Goal: Task Accomplishment & Management: Manage account settings

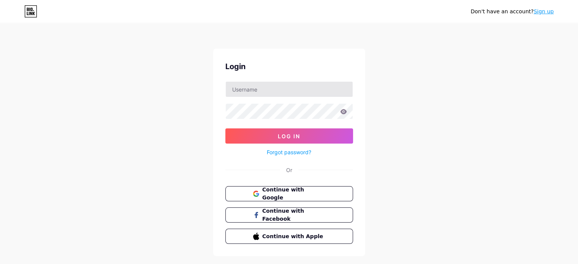
click at [294, 87] on input "text" at bounding box center [289, 89] width 127 height 15
type input "[DOMAIN_NAME][EMAIL_ADDRESS][DOMAIN_NAME]"
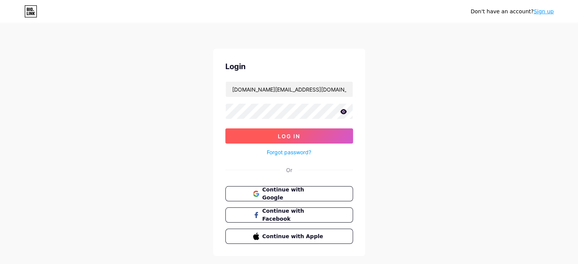
click at [280, 133] on span "Log In" at bounding box center [289, 136] width 22 height 6
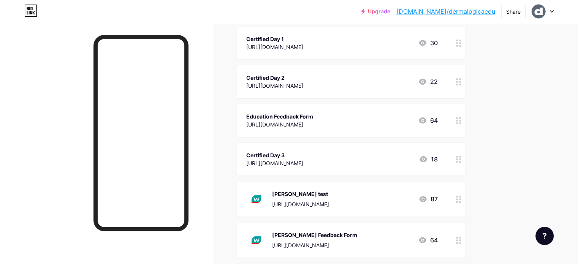
scroll to position [190, 0]
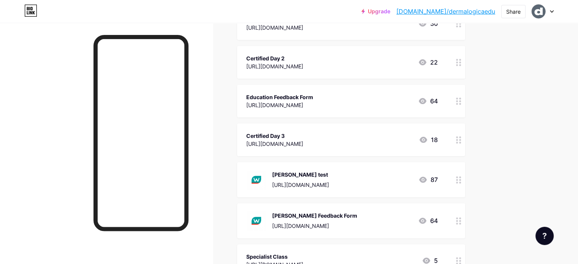
click at [458, 139] on circle at bounding box center [457, 140] width 2 height 2
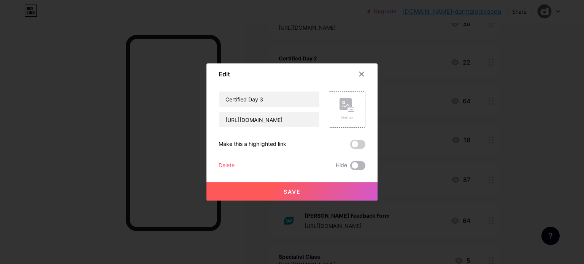
click at [353, 166] on span at bounding box center [357, 165] width 15 height 9
click at [350, 168] on input "checkbox" at bounding box center [350, 168] width 0 height 0
click at [328, 188] on button "Save" at bounding box center [291, 191] width 171 height 18
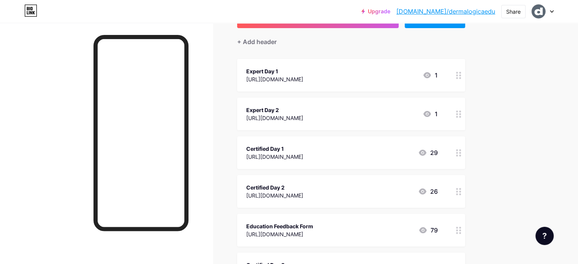
scroll to position [0, 0]
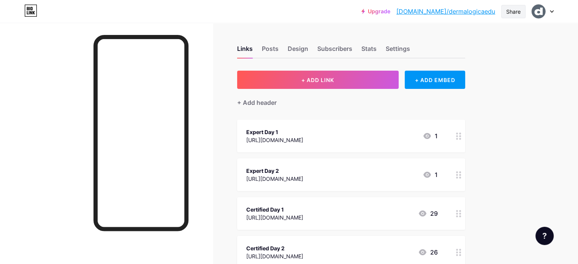
click at [517, 12] on div "Share" at bounding box center [513, 12] width 14 height 8
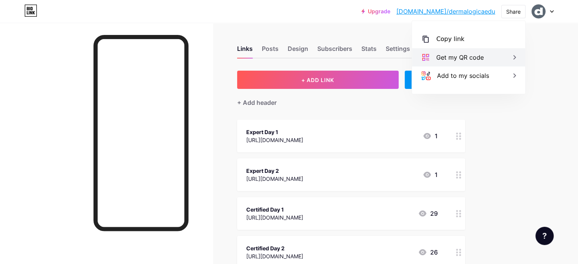
click at [485, 59] on div "Get my QR code" at bounding box center [468, 57] width 113 height 18
